Goal: Find contact information

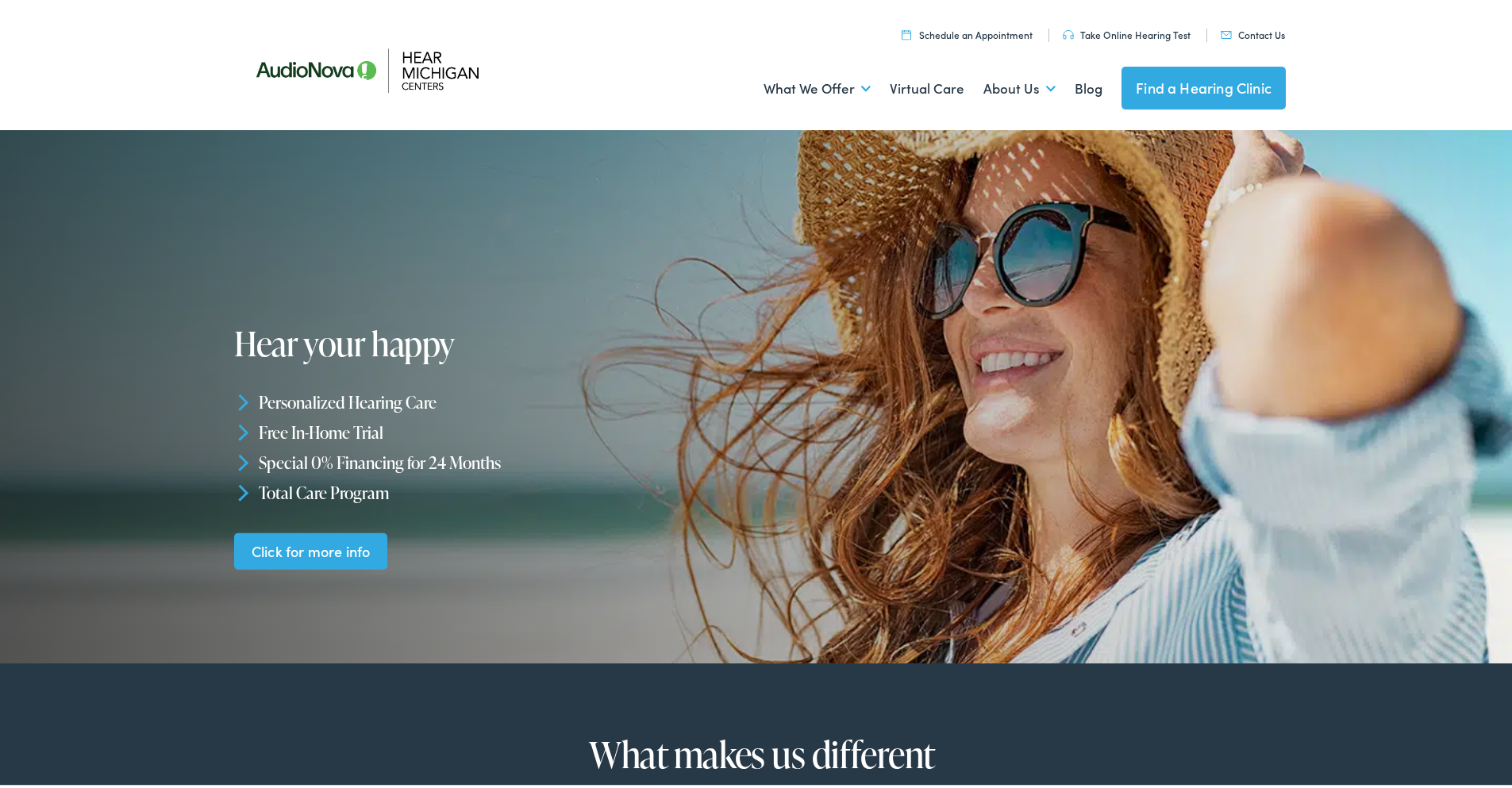
click at [1248, 31] on link "Contact Us" at bounding box center [1253, 32] width 64 height 13
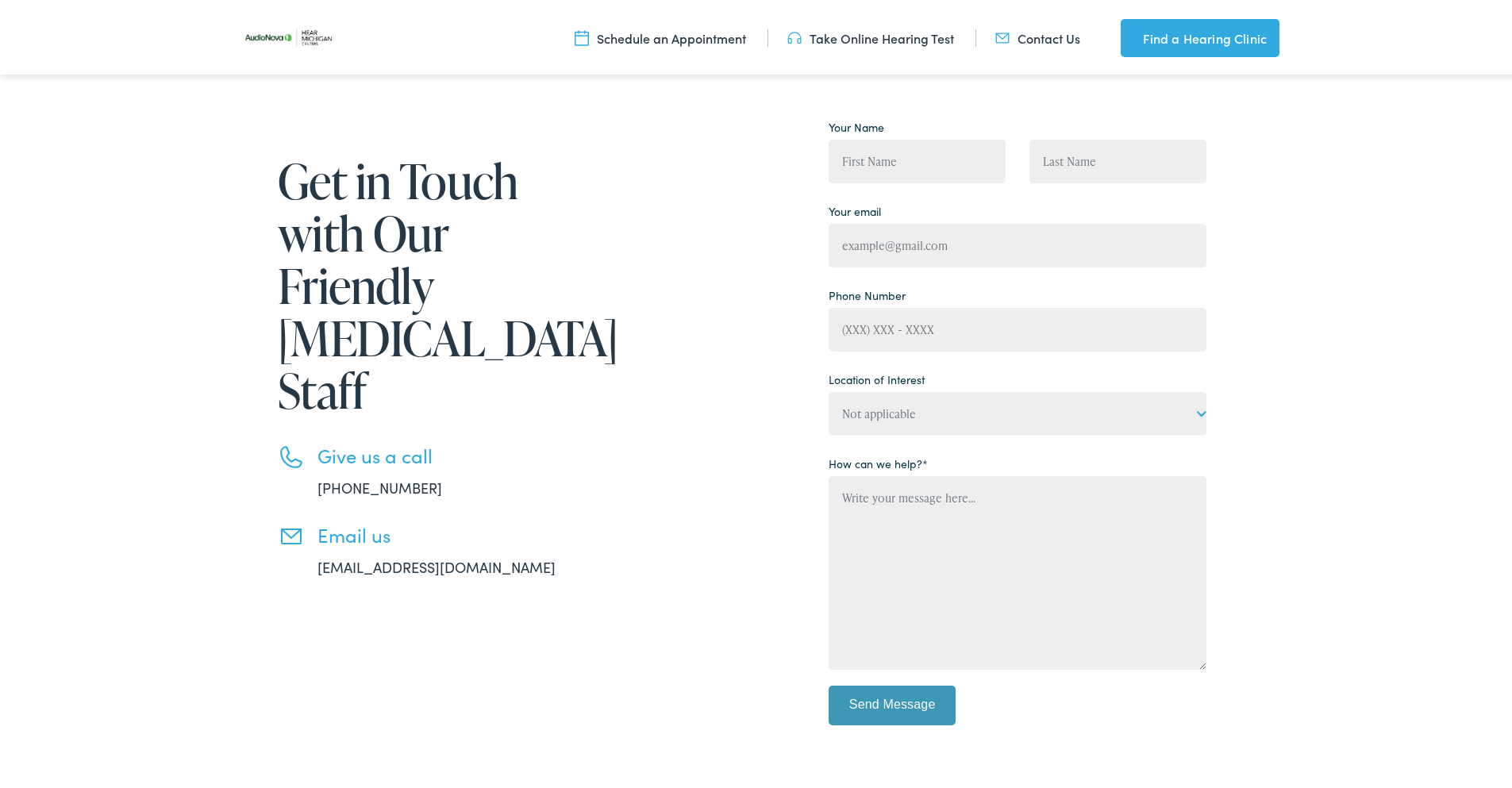
scroll to position [558, 0]
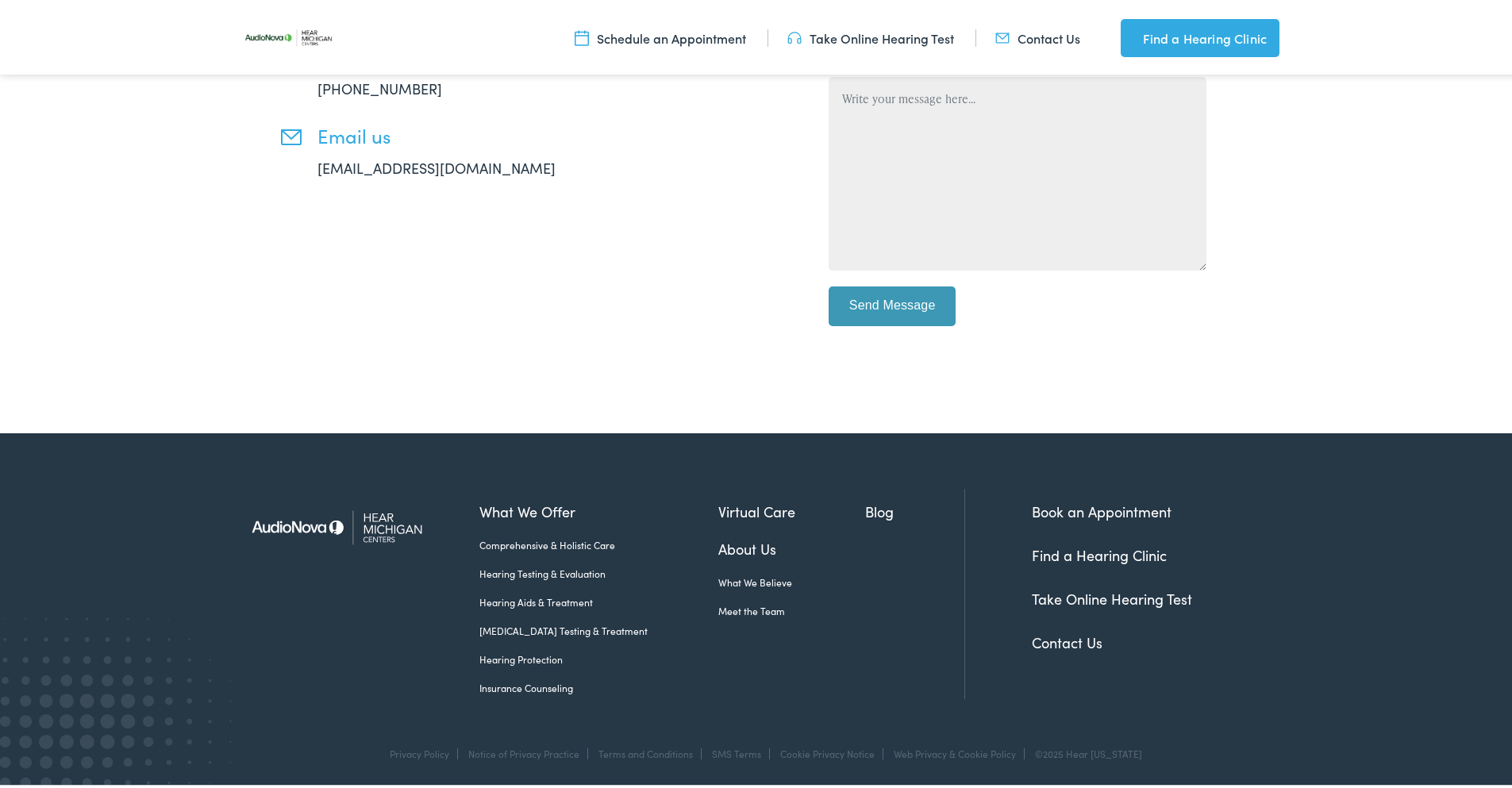
click at [1075, 638] on link "Contact Us" at bounding box center [1067, 639] width 71 height 20
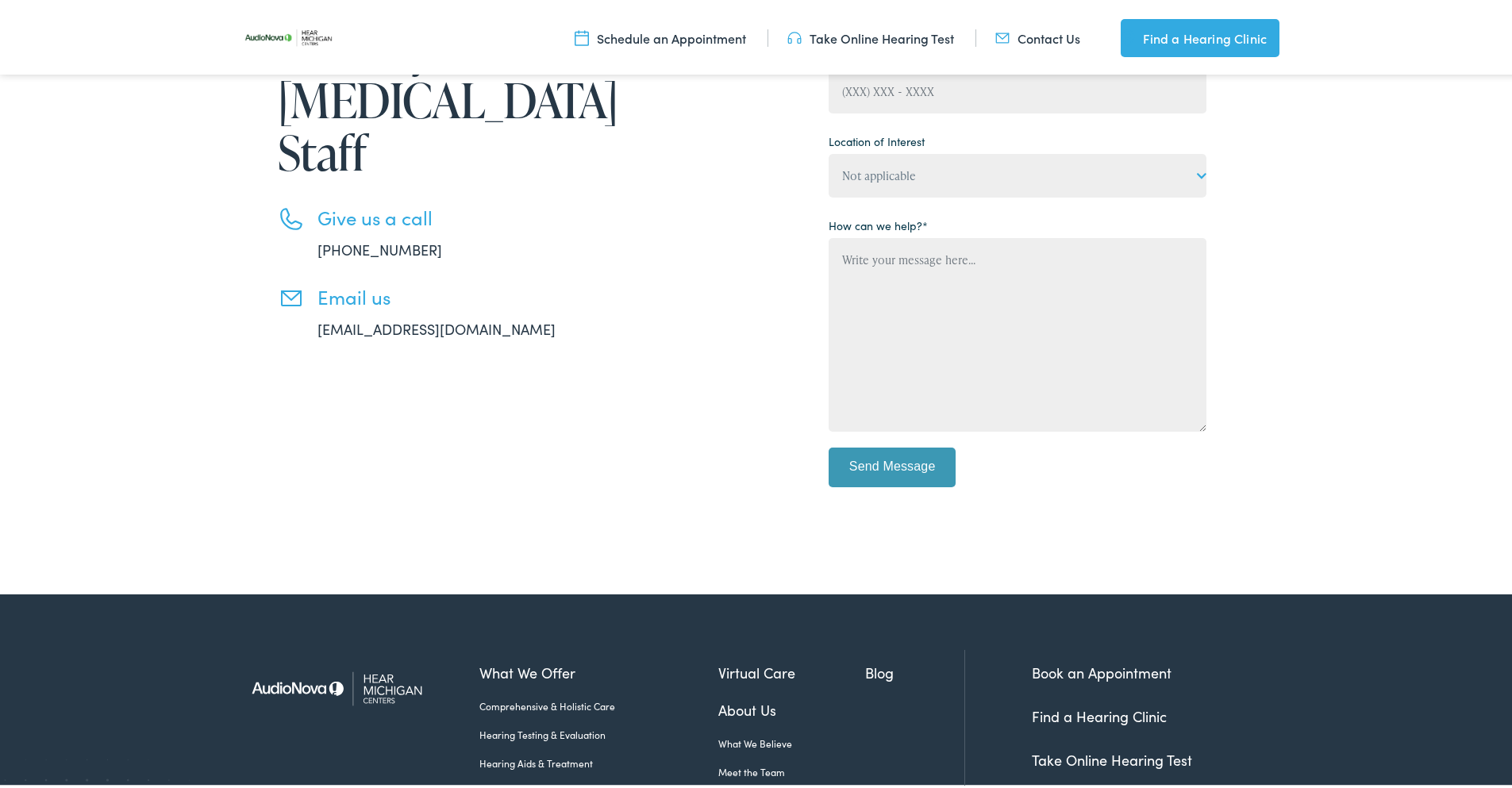
scroll to position [558, 0]
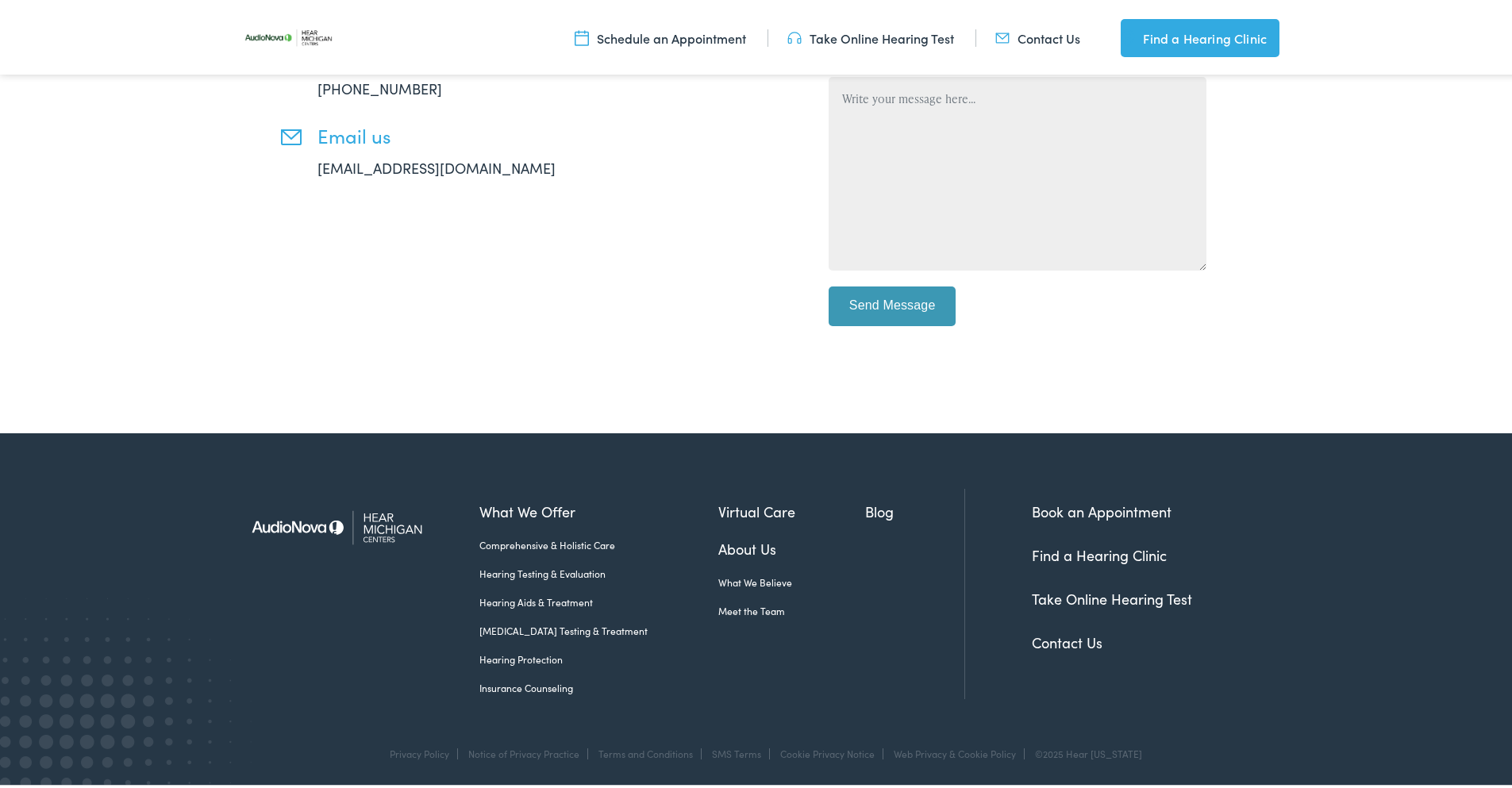
click at [531, 577] on link "Hearing Testing & Evaluation" at bounding box center [599, 570] width 239 height 14
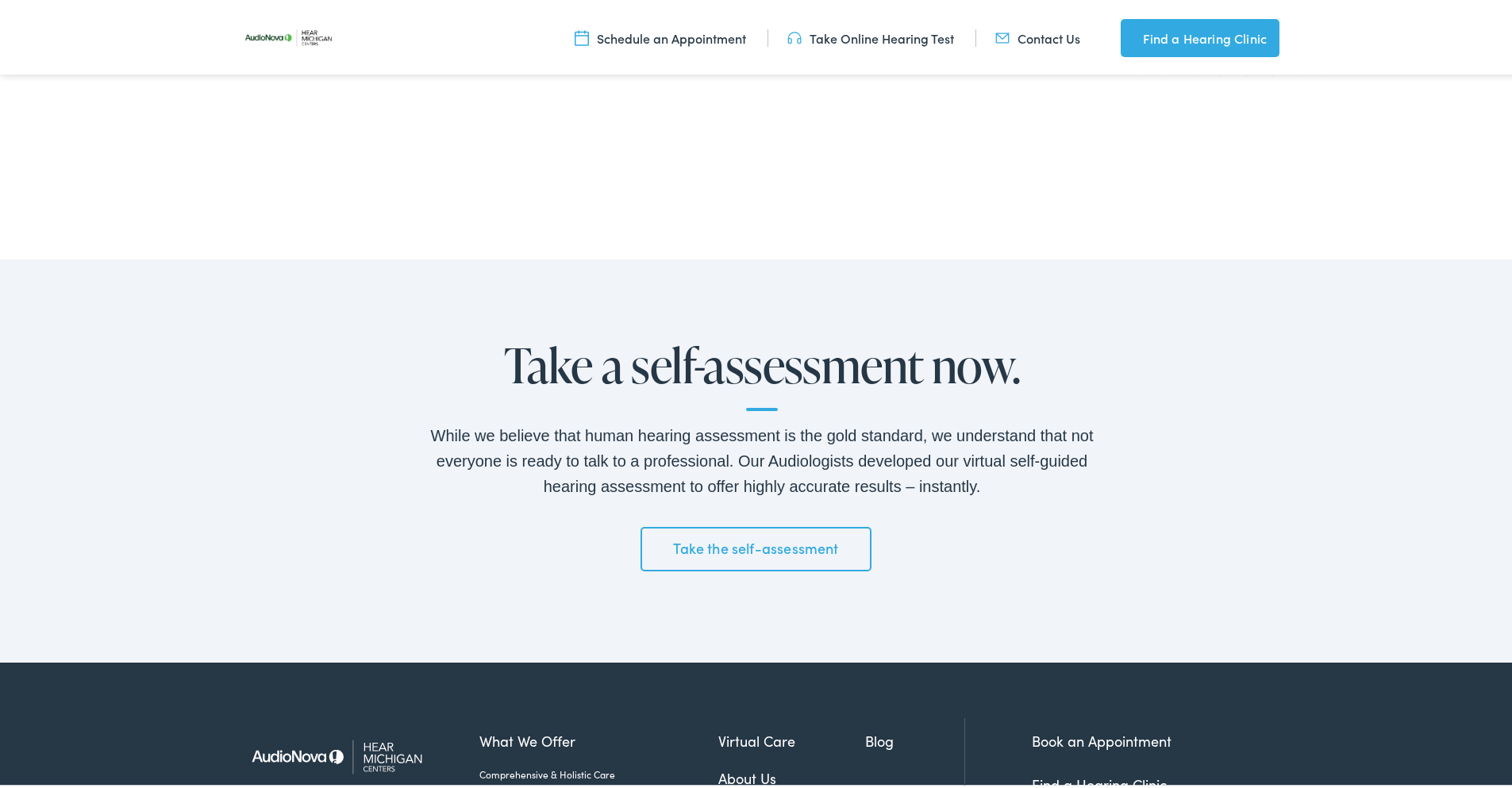
scroll to position [2610, 0]
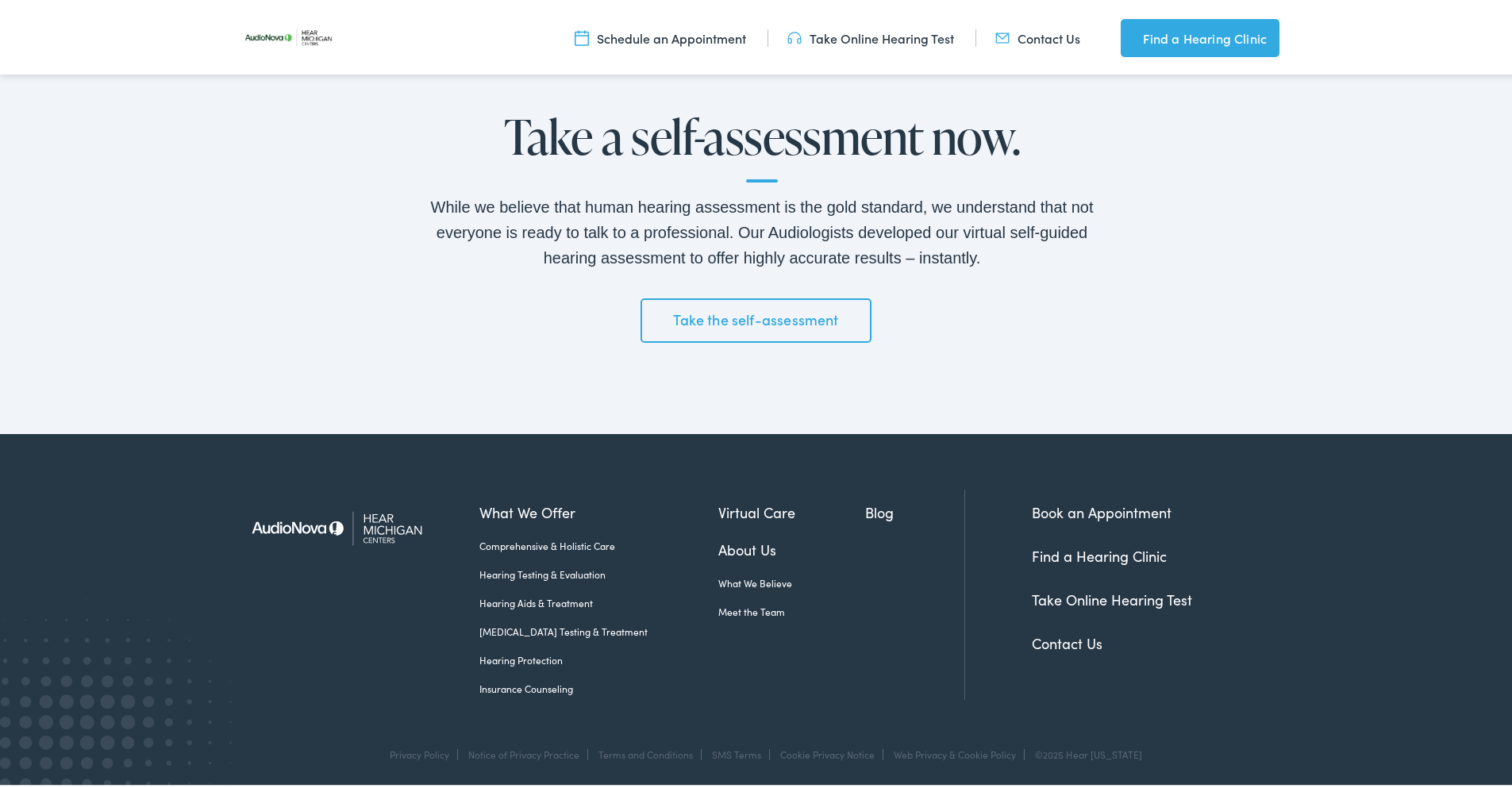
click at [1053, 642] on link "Contact Us" at bounding box center [1067, 640] width 71 height 20
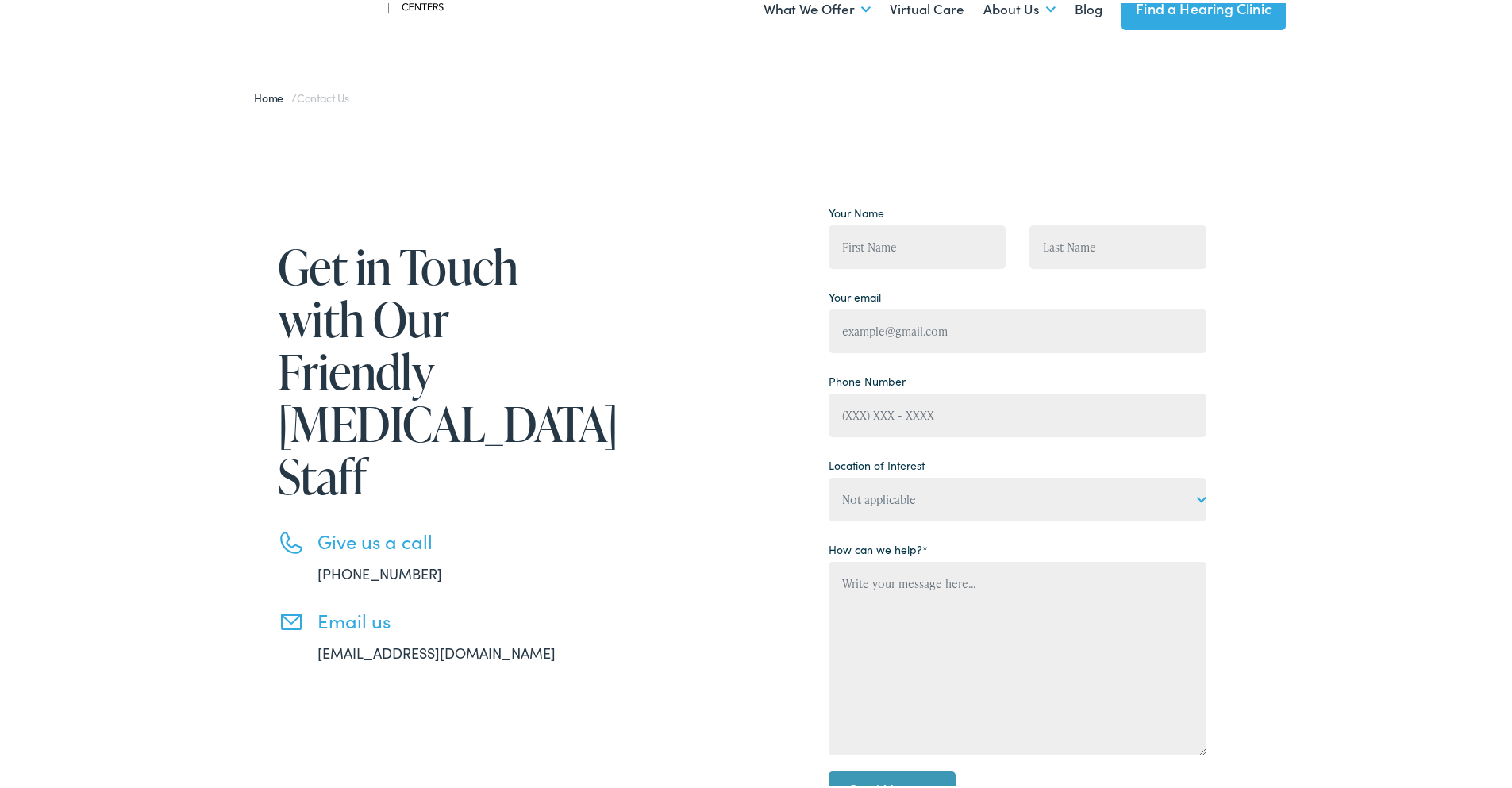
scroll to position [238, 0]
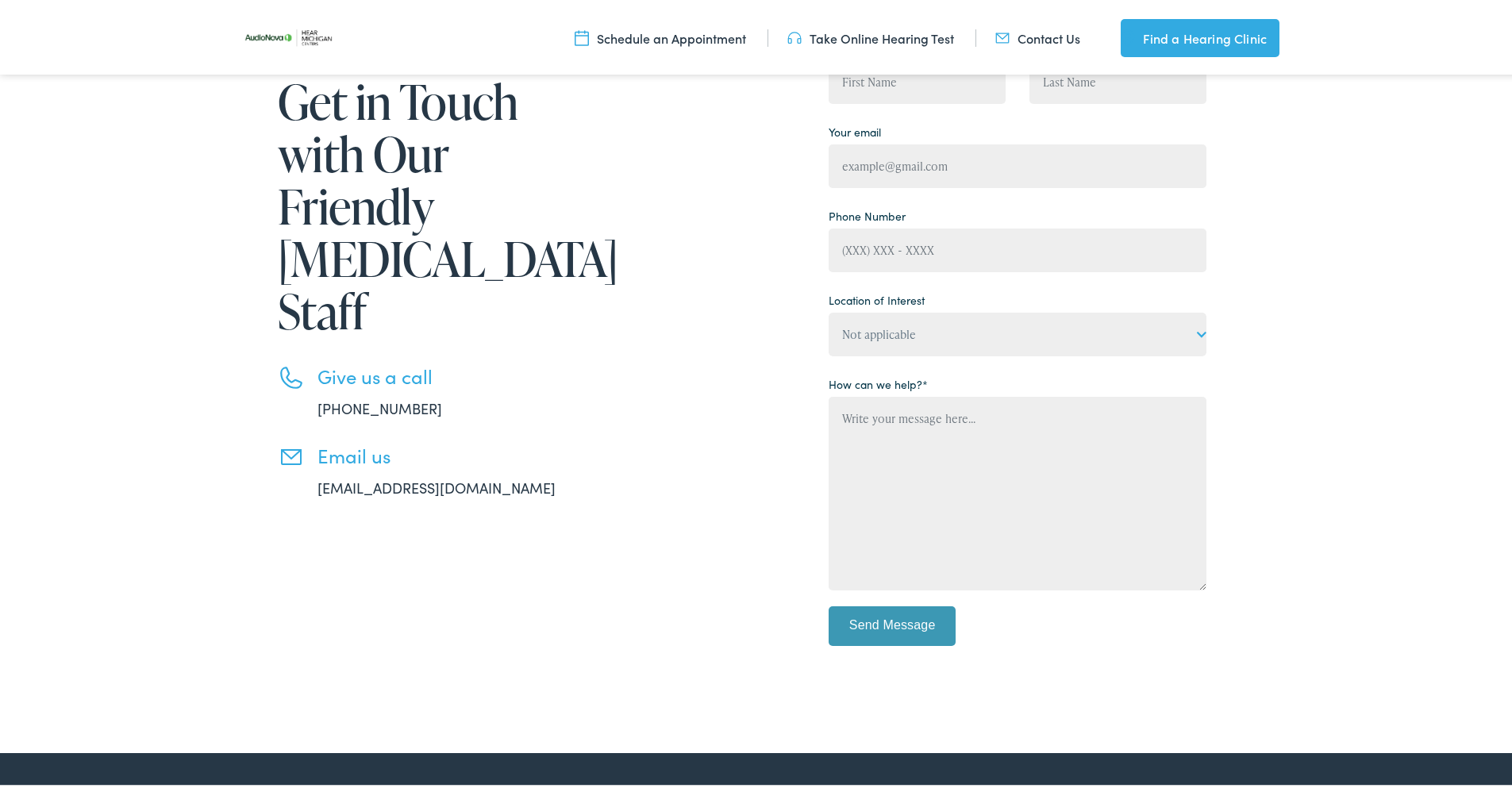
click at [383, 395] on link "[PHONE_NUMBER]" at bounding box center [380, 405] width 124 height 20
